Goal: Task Accomplishment & Management: Complete application form

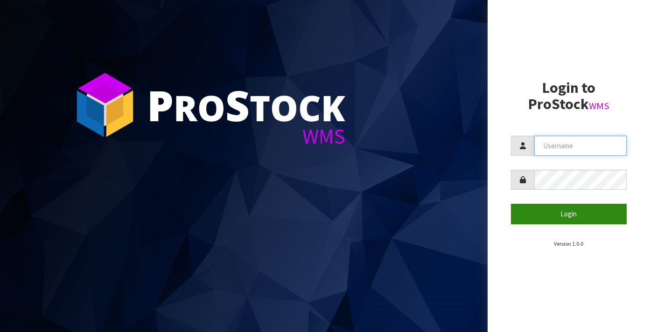
type input "[EMAIL_ADDRESS][DOMAIN_NAME]"
click at [570, 219] on button "Login" at bounding box center [569, 214] width 116 height 20
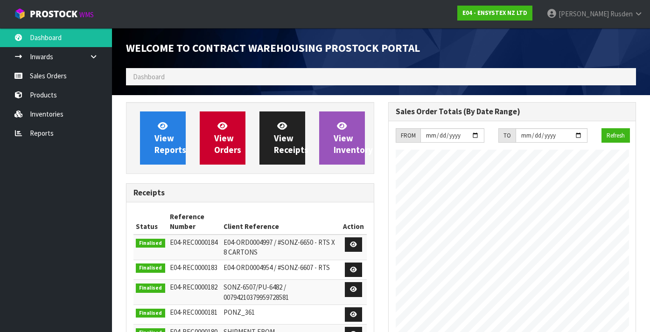
scroll to position [598, 262]
click at [64, 75] on link "Sales Orders" at bounding box center [56, 75] width 112 height 19
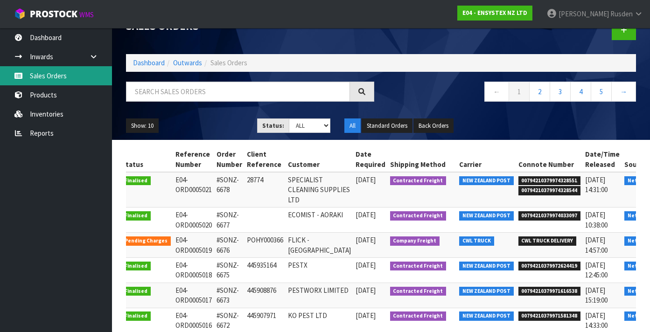
scroll to position [0, 19]
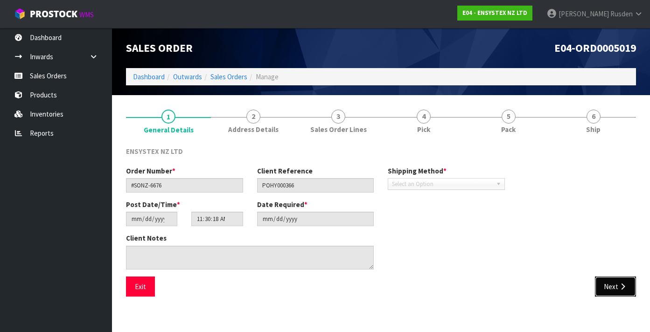
click at [615, 289] on button "Next" at bounding box center [615, 287] width 41 height 20
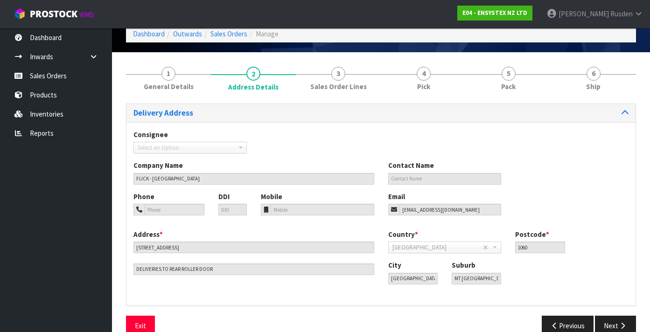
scroll to position [61, 0]
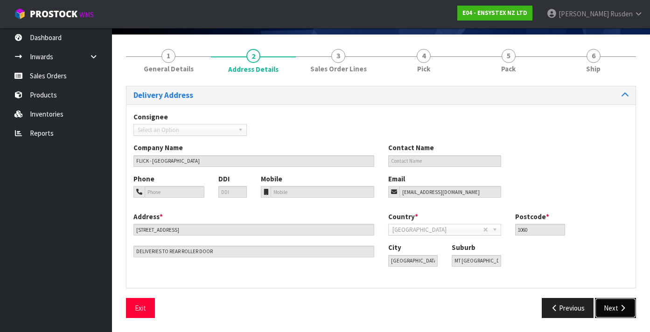
click at [613, 305] on button "Next" at bounding box center [615, 308] width 41 height 20
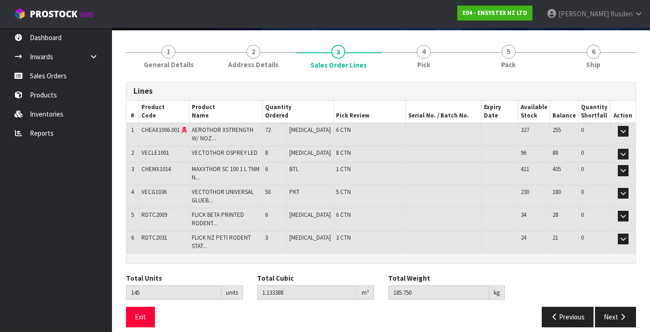
scroll to position [68, 0]
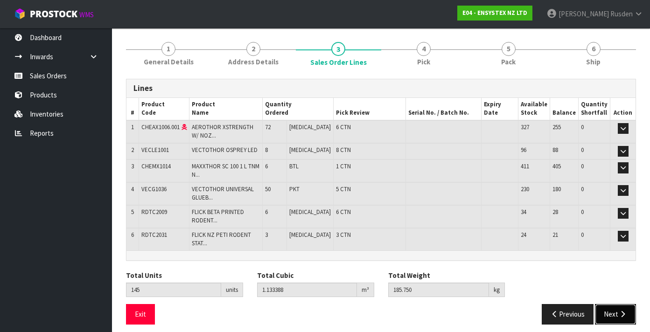
click at [616, 310] on button "Next" at bounding box center [615, 314] width 41 height 20
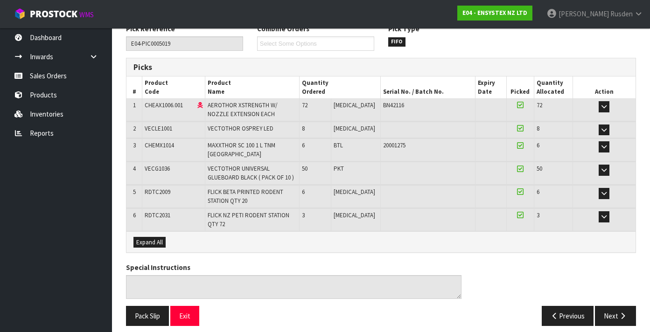
scroll to position [124, 0]
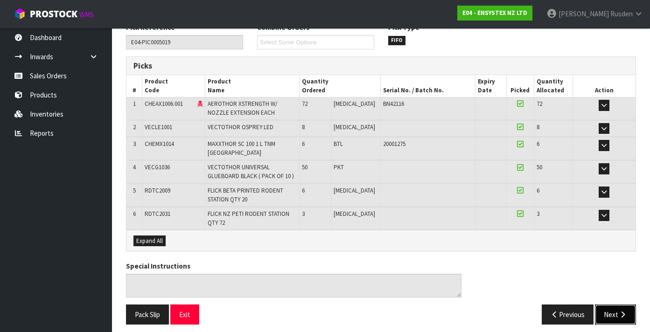
click at [612, 309] on button "Next" at bounding box center [615, 315] width 41 height 20
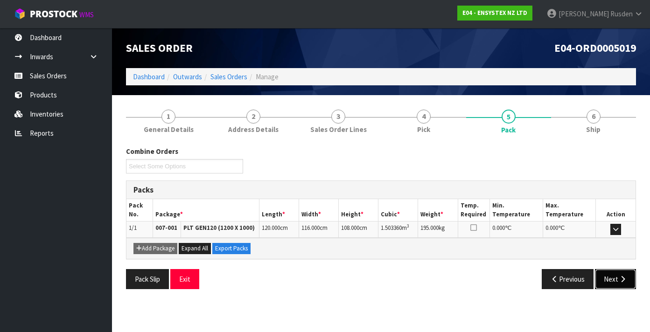
click at [617, 281] on button "Next" at bounding box center [615, 279] width 41 height 20
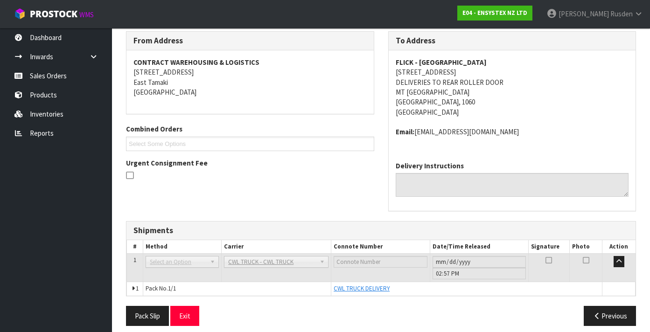
scroll to position [123, 0]
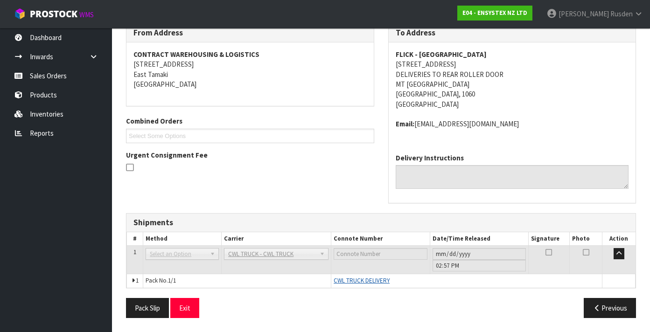
click at [372, 283] on span "CWL TRUCK DELIVERY" at bounding box center [362, 281] width 56 height 8
